Goal: Task Accomplishment & Management: Manage account settings

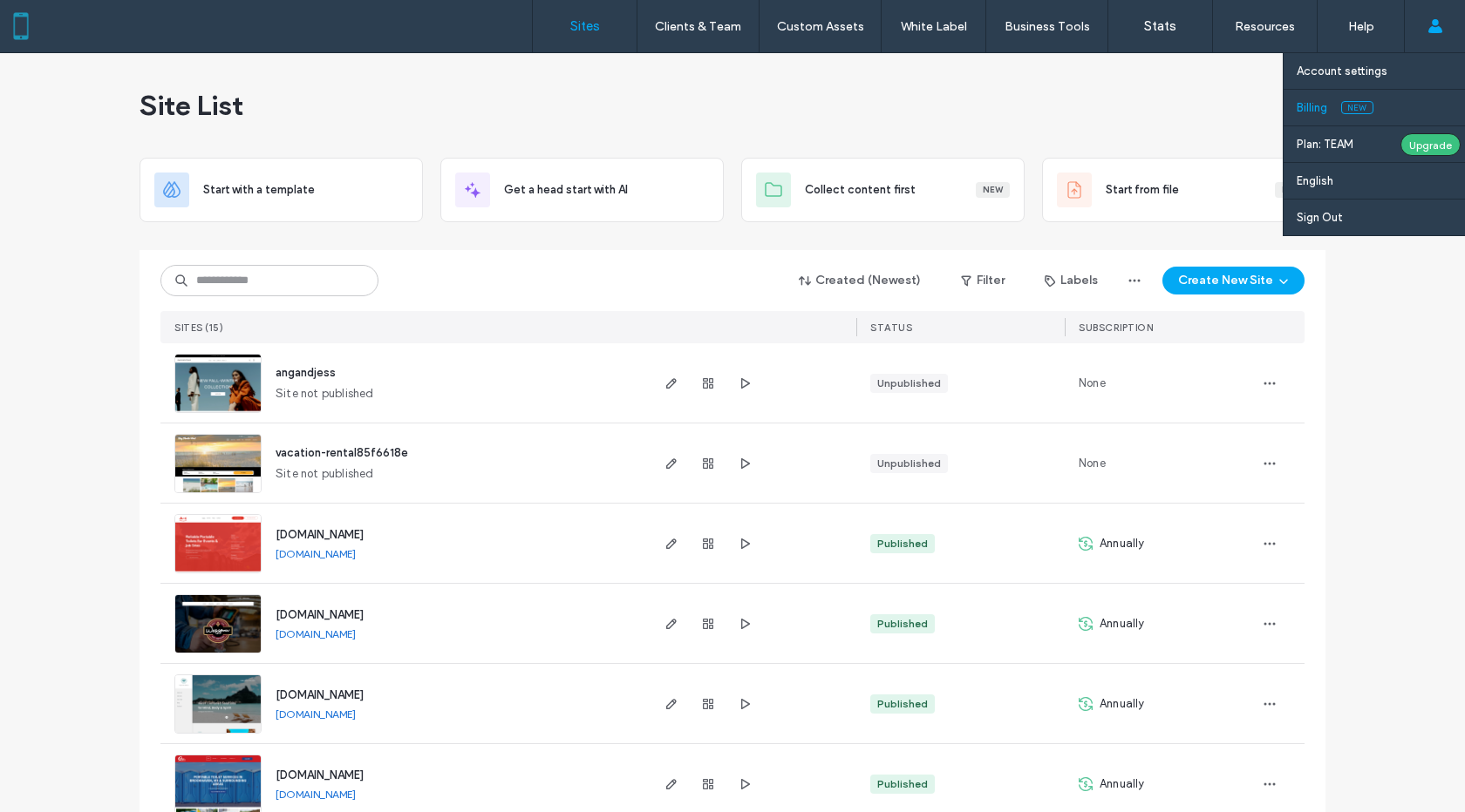
click at [1419, 95] on link "Billing New" at bounding box center [1381, 107] width 168 height 36
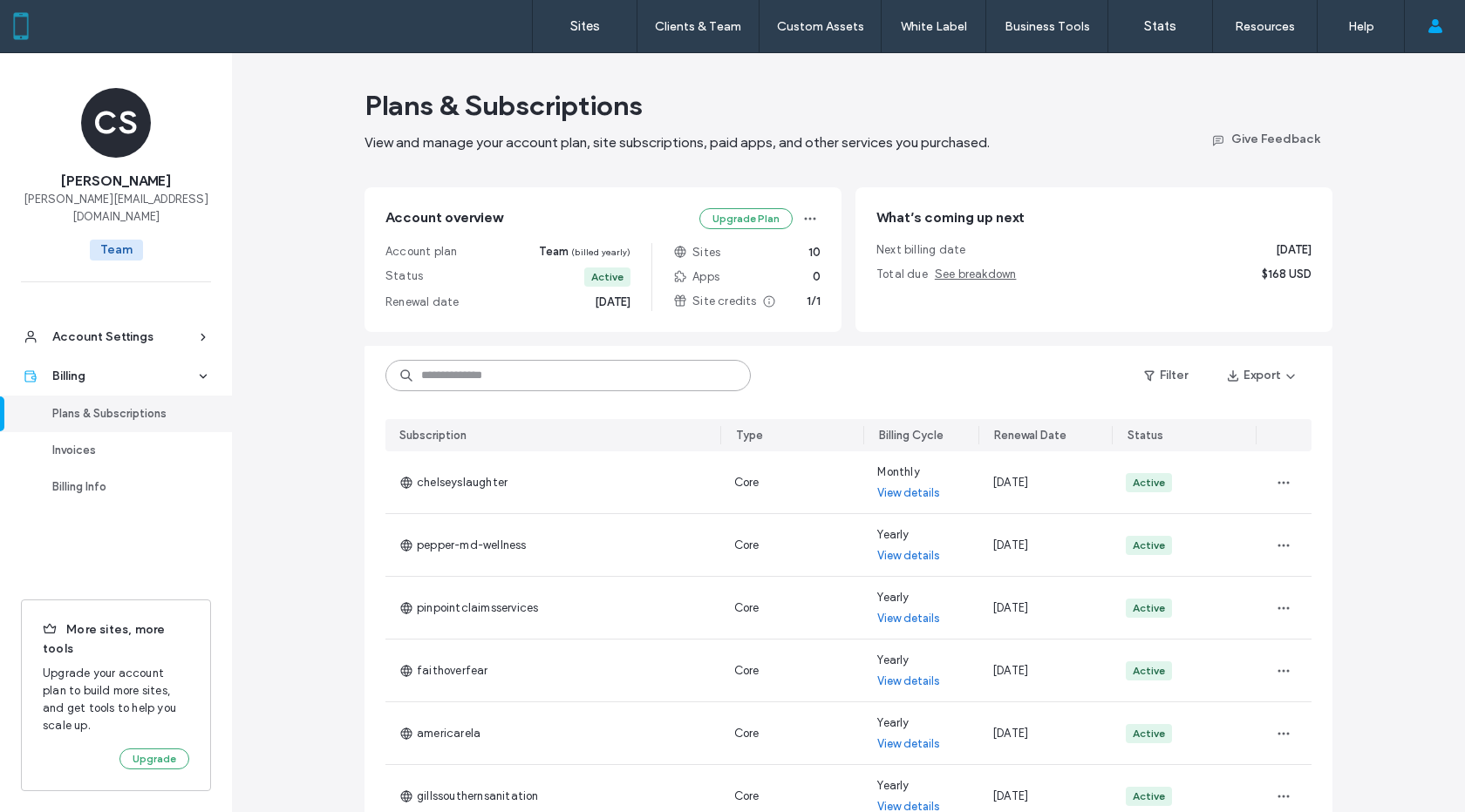
click at [466, 382] on input at bounding box center [568, 375] width 365 height 31
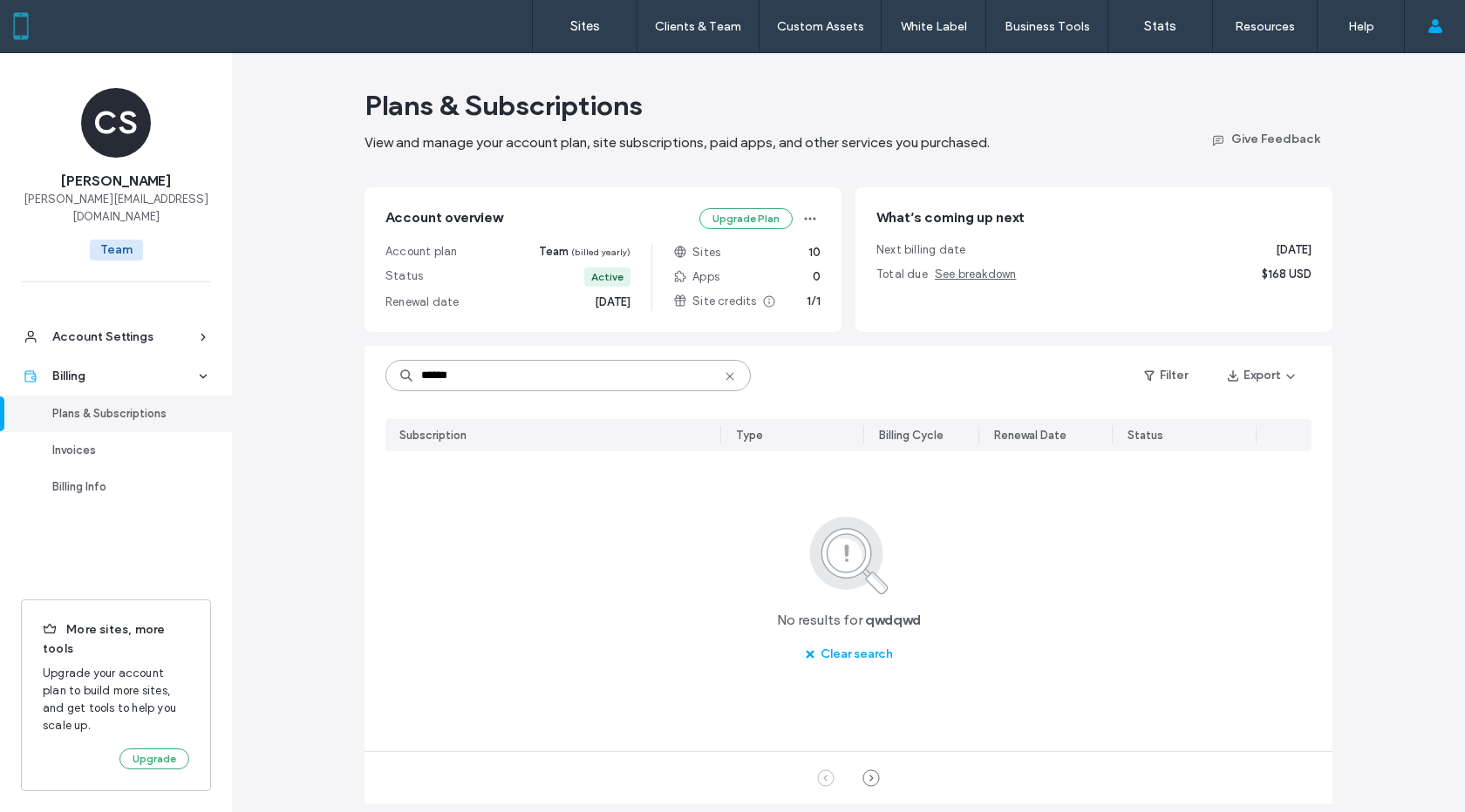
type input "******"
click at [864, 654] on button "Clear search" at bounding box center [849, 654] width 119 height 28
